Goal: Transaction & Acquisition: Purchase product/service

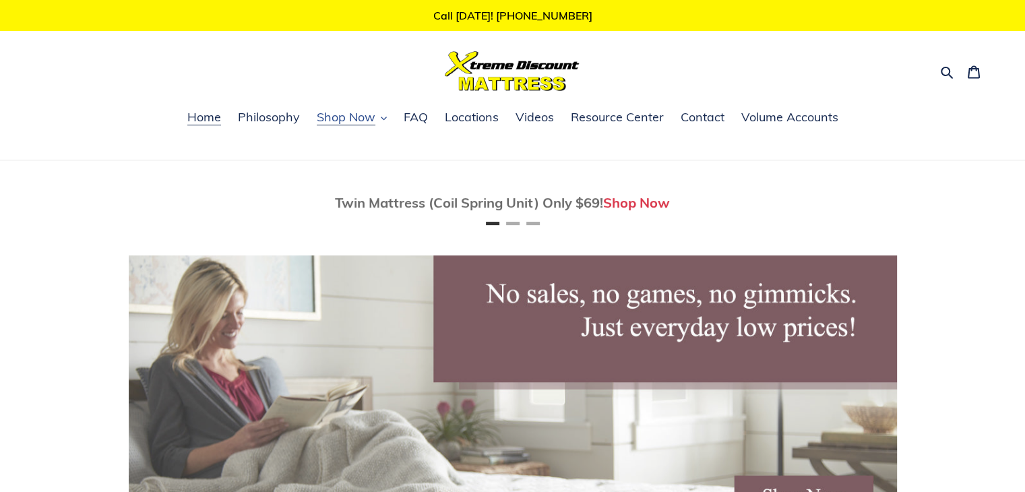
click at [367, 122] on span "Shop Now" at bounding box center [346, 117] width 59 height 16
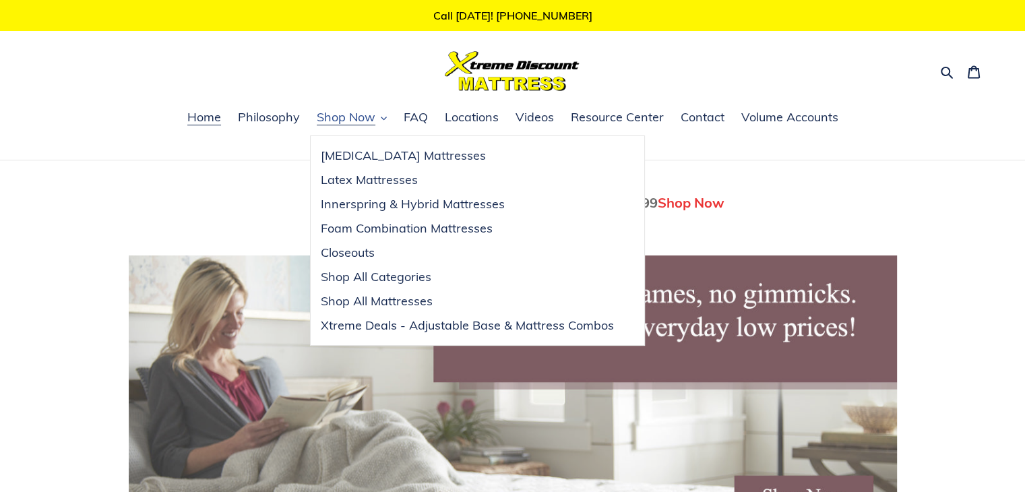
scroll to position [0, 768]
click at [384, 293] on span "Shop All Mattresses" at bounding box center [377, 301] width 112 height 16
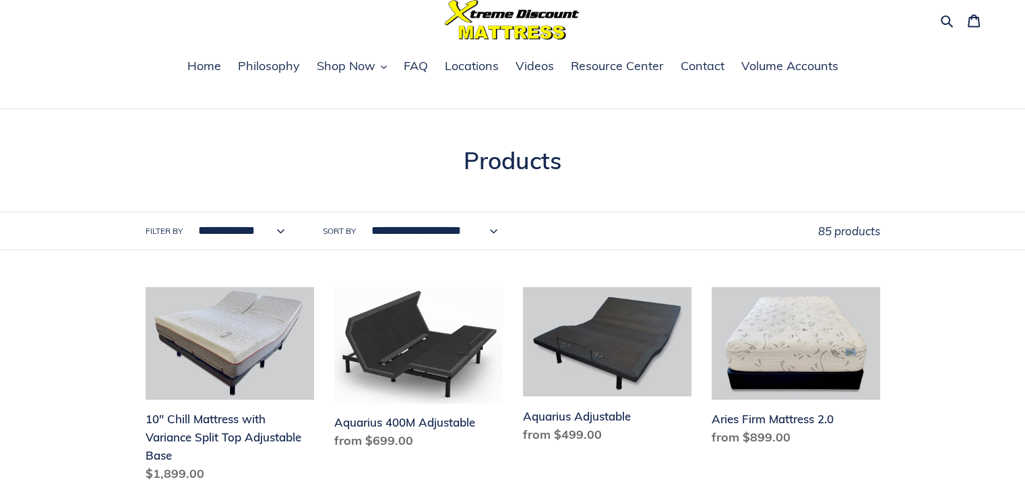
scroll to position [53, 0]
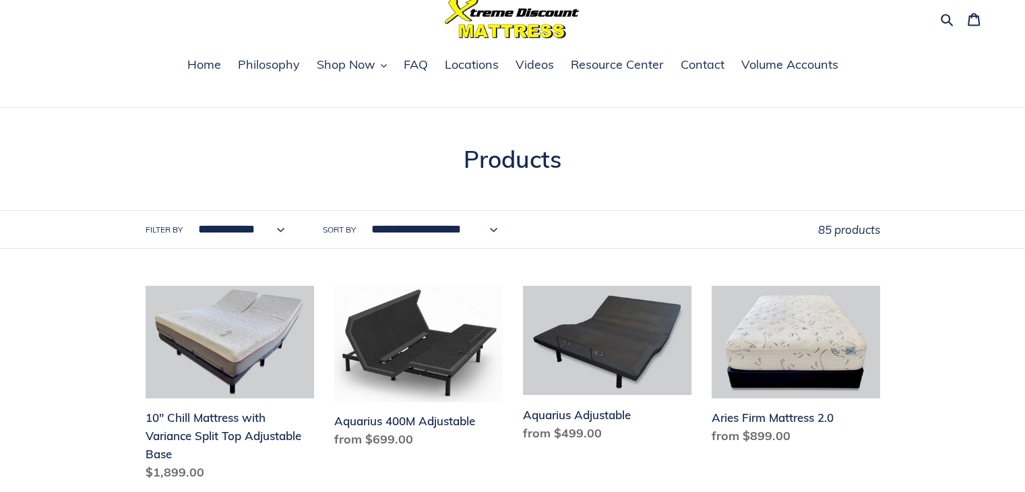
click at [280, 228] on select "**********" at bounding box center [238, 229] width 104 height 37
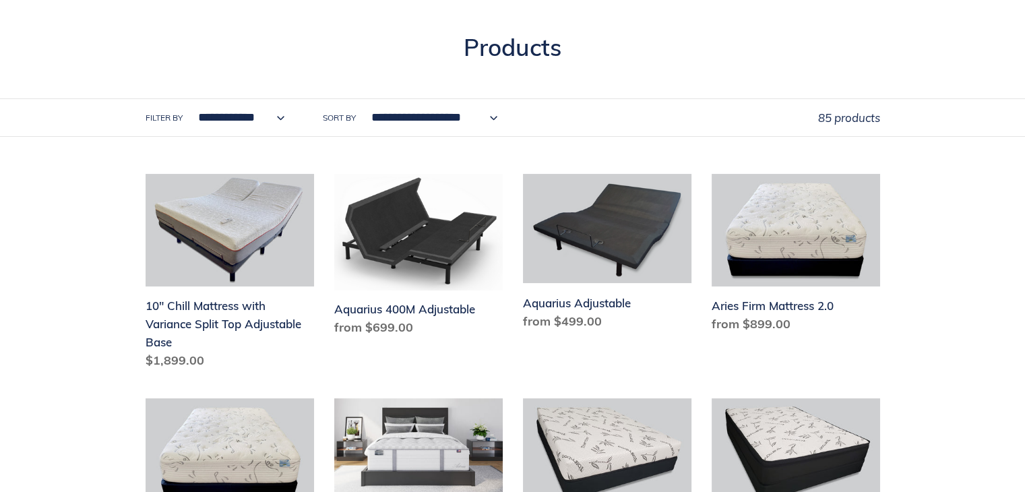
scroll to position [0, 0]
